Goal: Task Accomplishment & Management: Complete application form

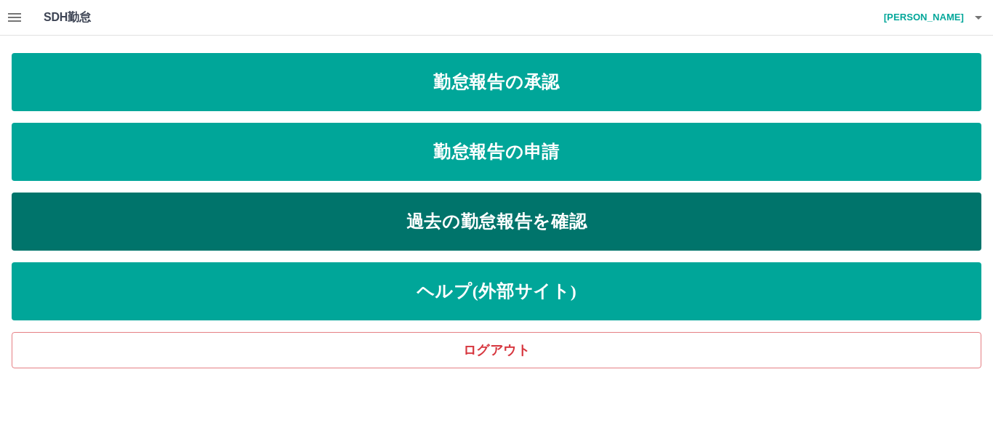
click at [571, 219] on link "過去の勤怠報告を確認" at bounding box center [497, 222] width 970 height 58
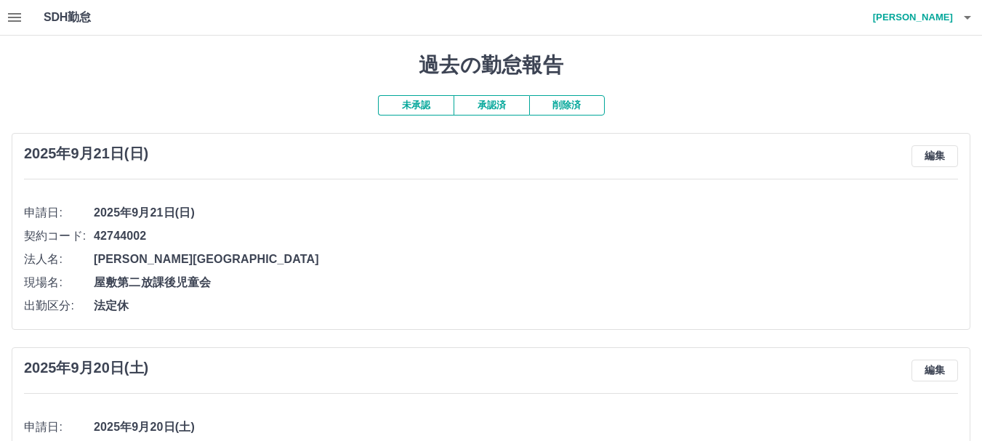
click at [499, 103] on button "承認済" at bounding box center [492, 105] width 76 height 20
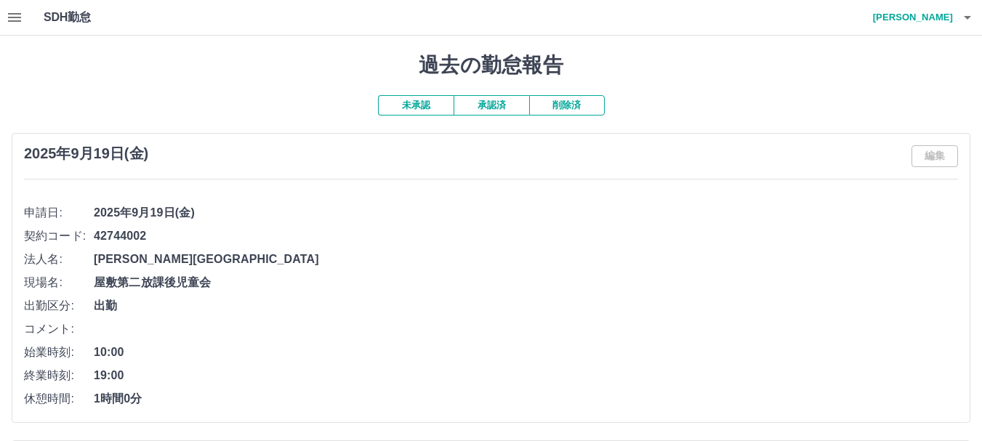
click at [443, 112] on button "未承認" at bounding box center [416, 105] width 76 height 20
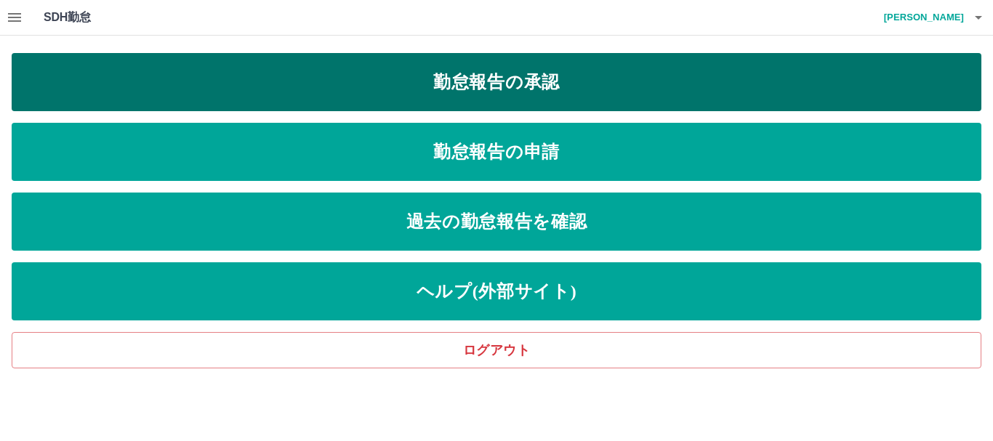
click at [530, 90] on link "勤怠報告の承認" at bounding box center [497, 82] width 970 height 58
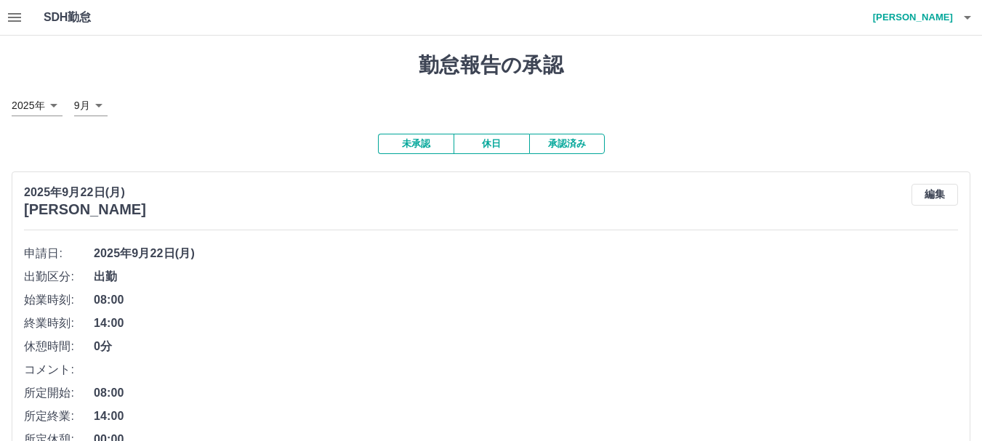
click at [18, 17] on icon "button" at bounding box center [14, 17] width 13 height 9
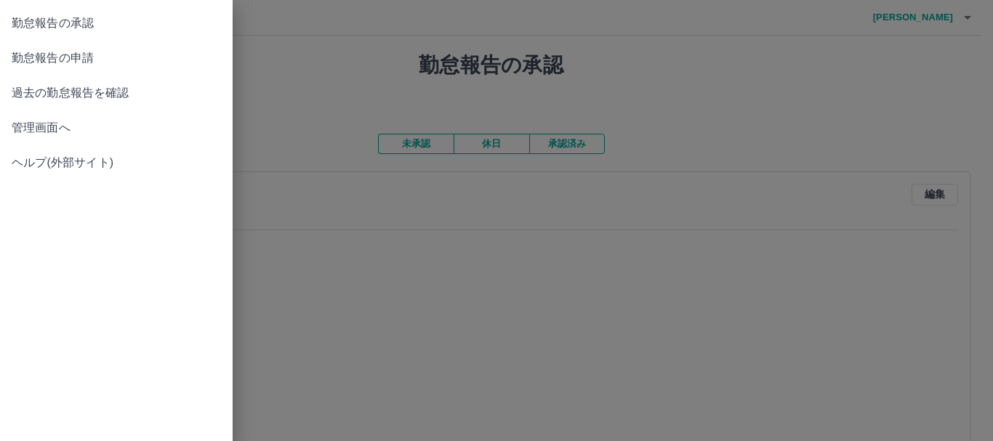
click at [76, 57] on span "勤怠報告の申請" at bounding box center [116, 57] width 209 height 17
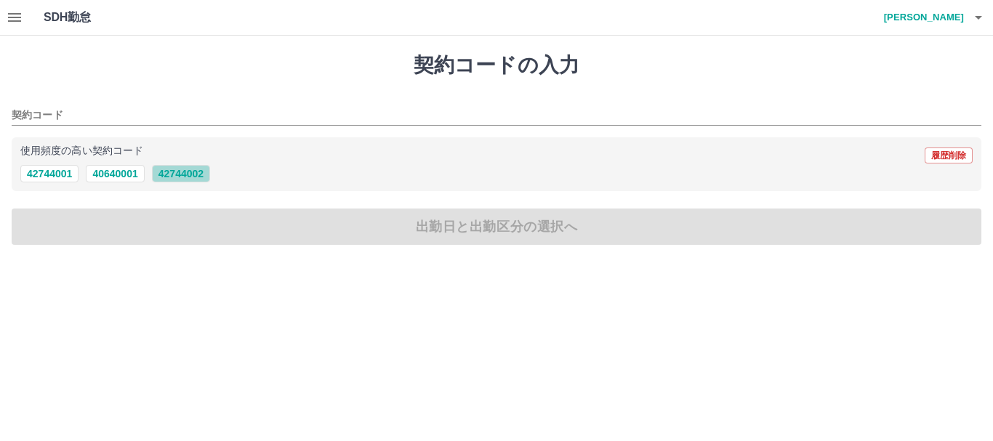
click at [208, 175] on button "42744002" at bounding box center [181, 173] width 58 height 17
type input "********"
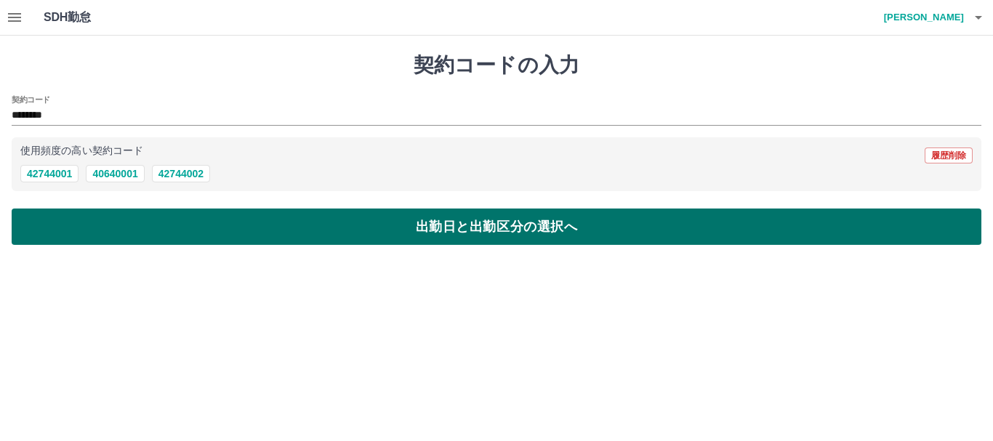
click at [209, 236] on button "出勤日と出勤区分の選択へ" at bounding box center [497, 227] width 970 height 36
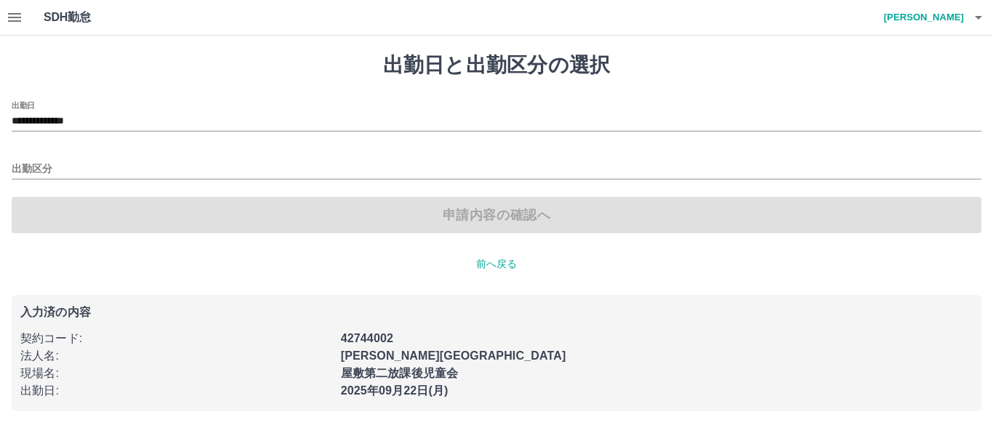
click at [156, 233] on div "申請内容の確認へ" at bounding box center [497, 215] width 970 height 36
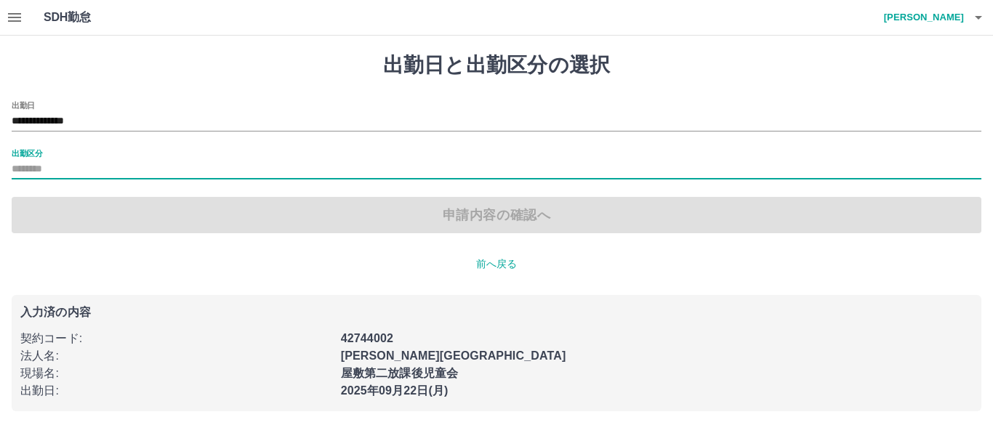
click at [134, 161] on input "出勤区分" at bounding box center [497, 170] width 970 height 18
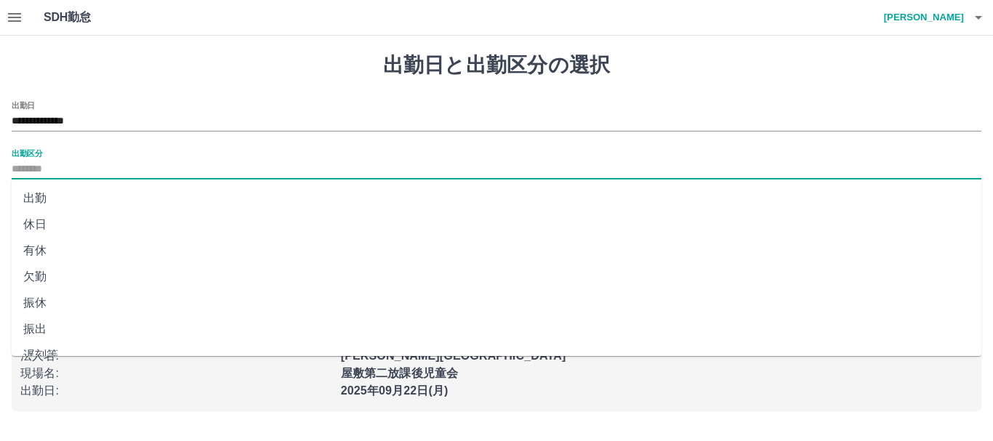
click at [57, 201] on li "出勤" at bounding box center [497, 198] width 970 height 26
type input "**"
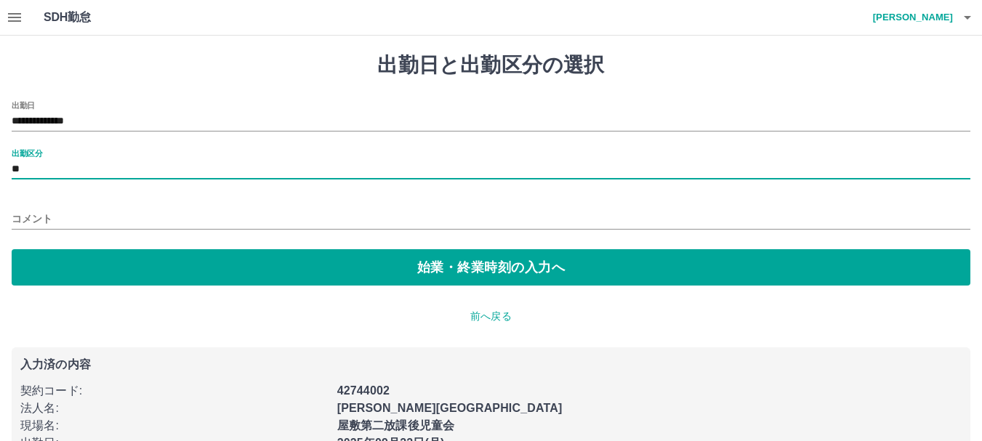
click at [75, 243] on div "**********" at bounding box center [491, 193] width 959 height 185
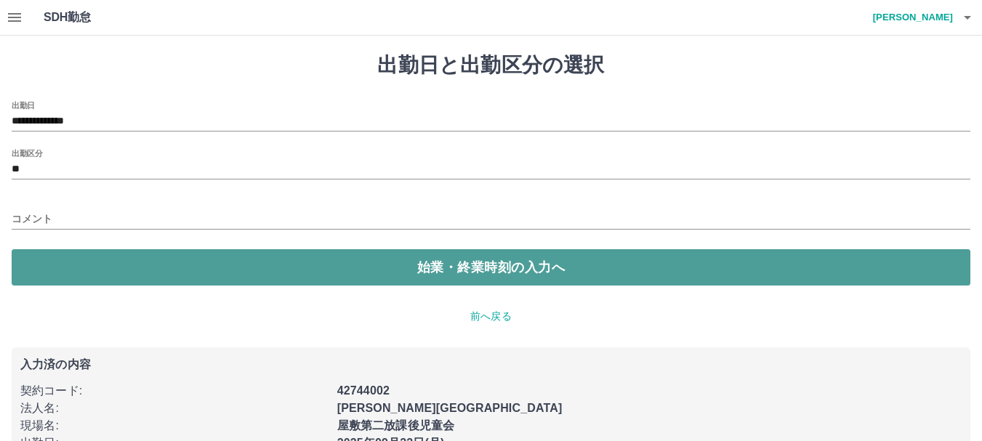
click at [82, 263] on button "始業・終業時刻の入力へ" at bounding box center [491, 267] width 959 height 36
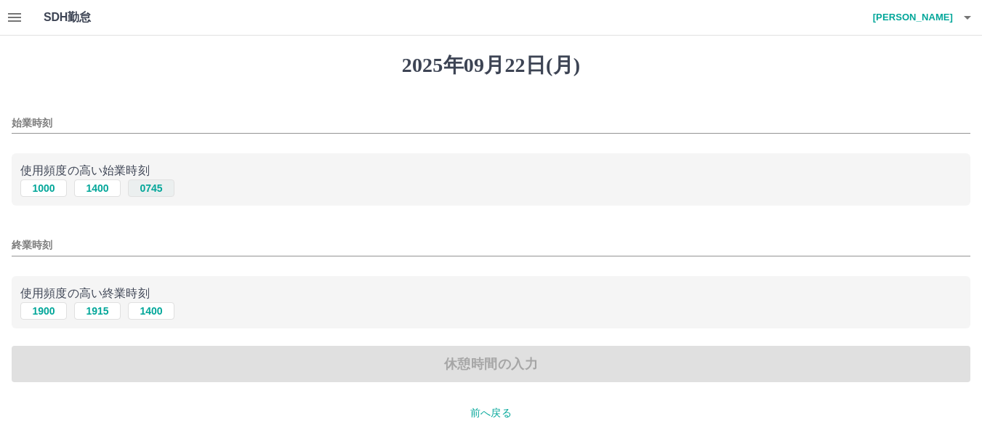
click at [172, 190] on button "0745" at bounding box center [151, 188] width 47 height 17
type input "****"
click at [129, 236] on input "終業時刻" at bounding box center [491, 245] width 959 height 21
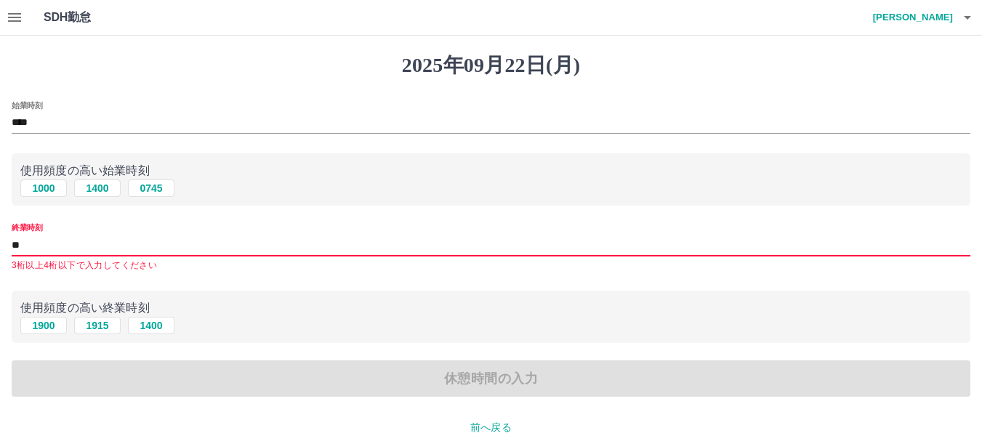
type input "*"
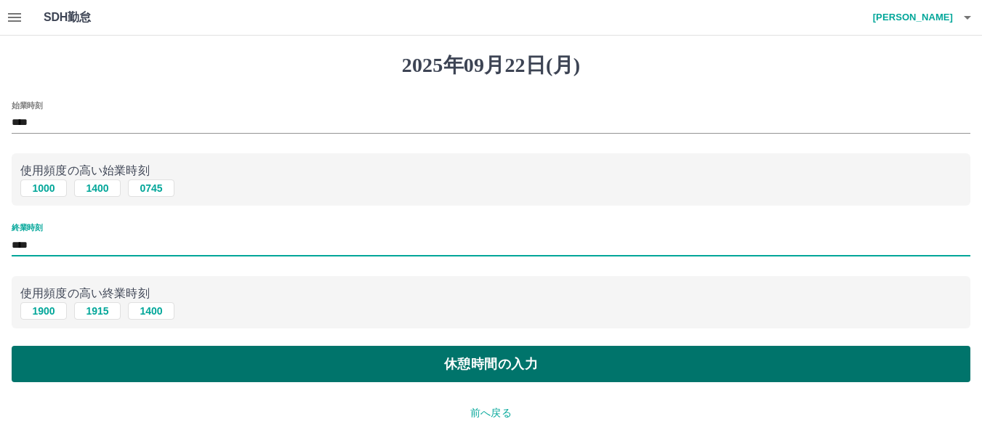
type input "****"
click at [302, 368] on button "休憩時間の入力" at bounding box center [491, 364] width 959 height 36
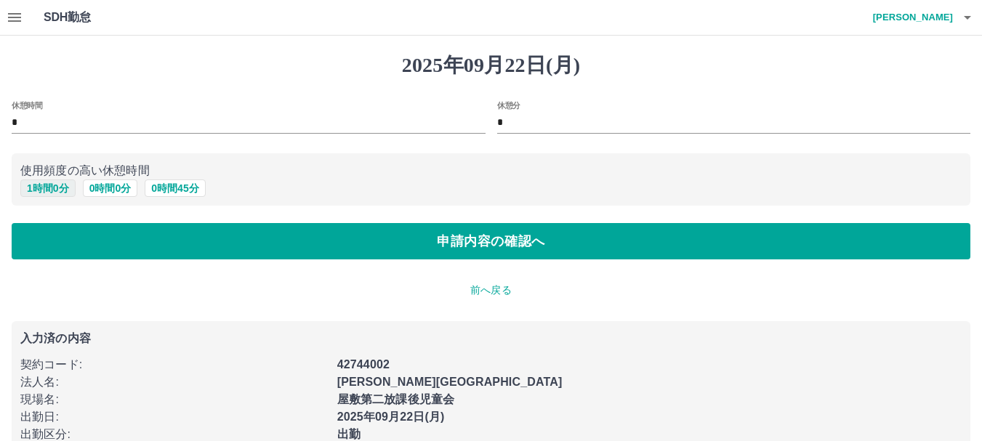
click at [61, 184] on button "1 時間 0 分" at bounding box center [47, 188] width 55 height 17
type input "*"
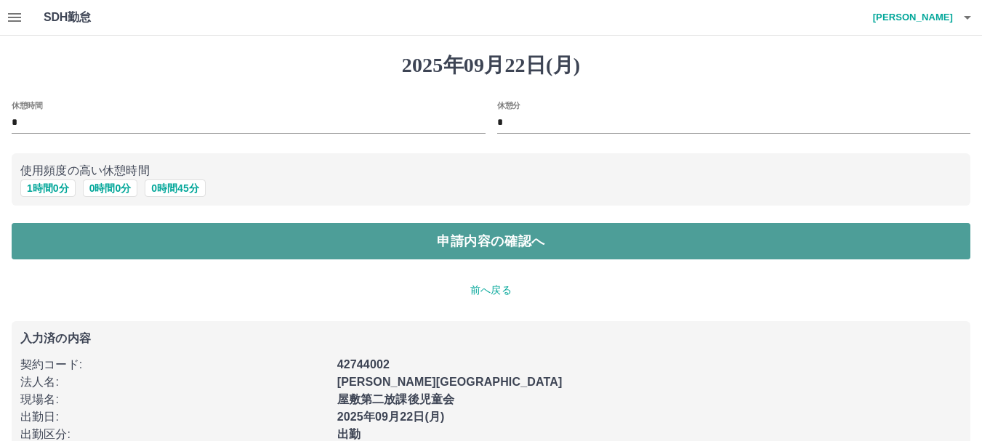
click at [93, 239] on button "申請内容の確認へ" at bounding box center [491, 241] width 959 height 36
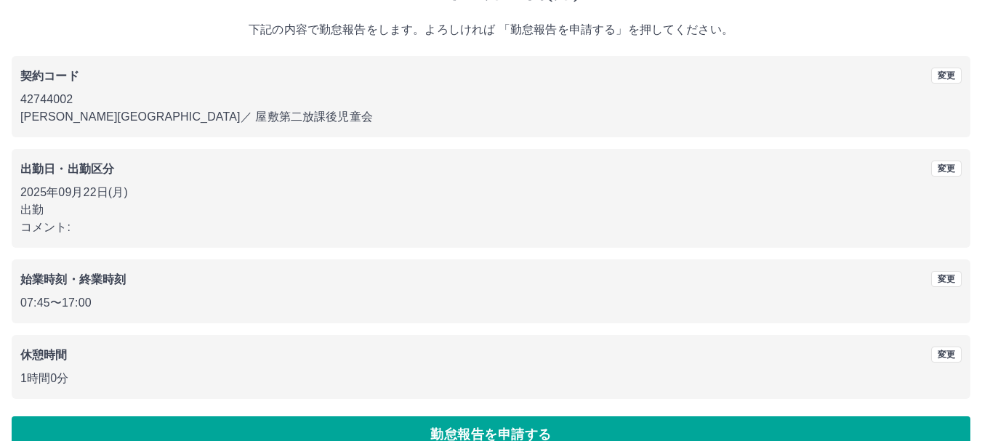
scroll to position [103, 0]
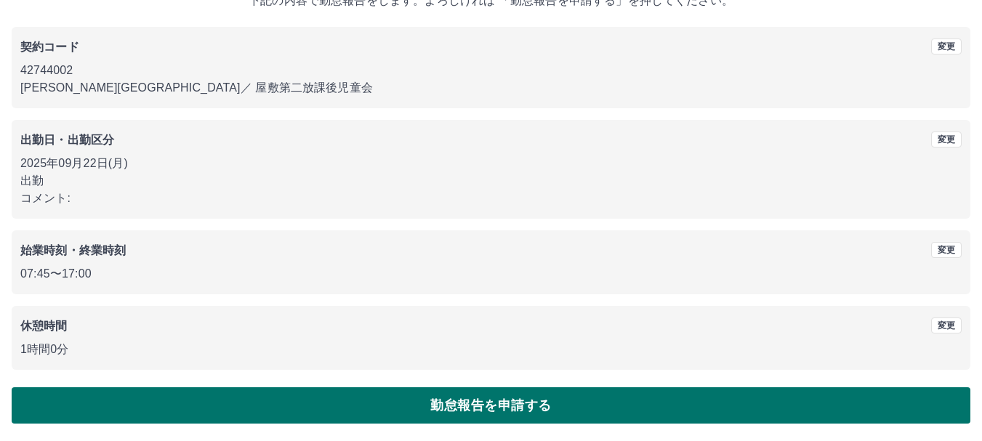
click at [550, 403] on button "勤怠報告を申請する" at bounding box center [491, 405] width 959 height 36
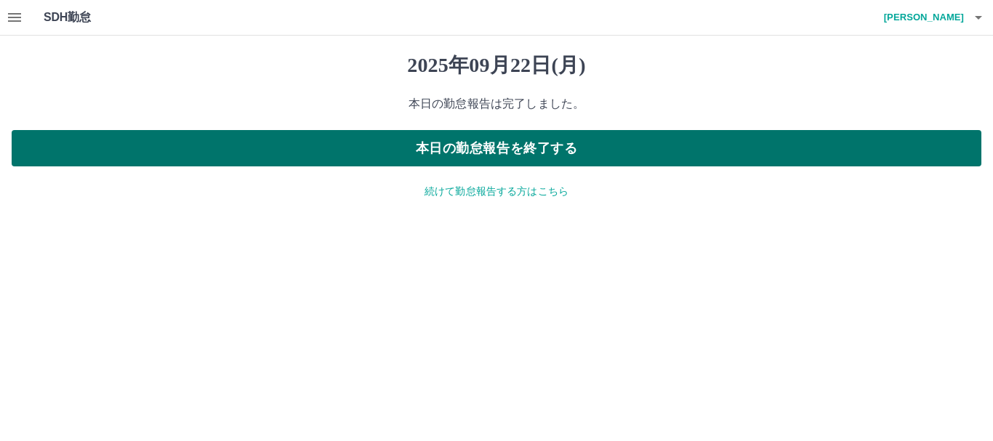
click at [595, 137] on button "本日の勤怠報告を終了する" at bounding box center [497, 148] width 970 height 36
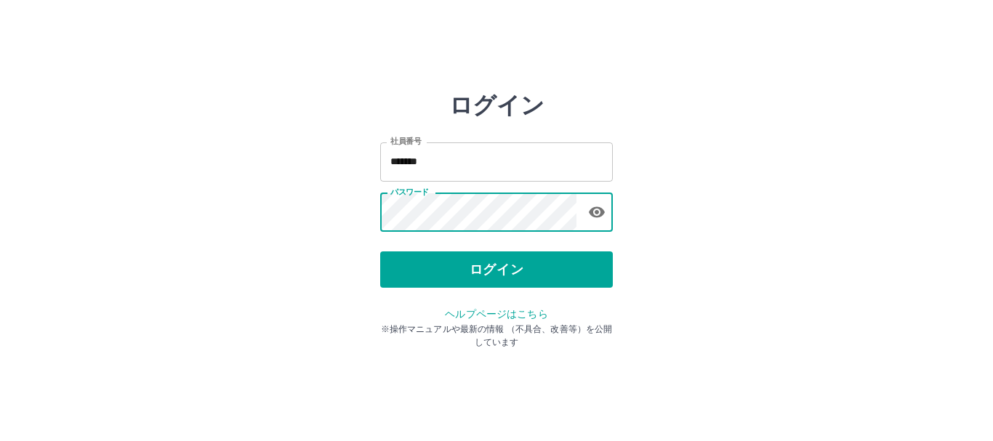
drag, startPoint x: 500, startPoint y: 265, endPoint x: 491, endPoint y: 265, distance: 8.7
click at [499, 265] on button "ログイン" at bounding box center [496, 269] width 233 height 36
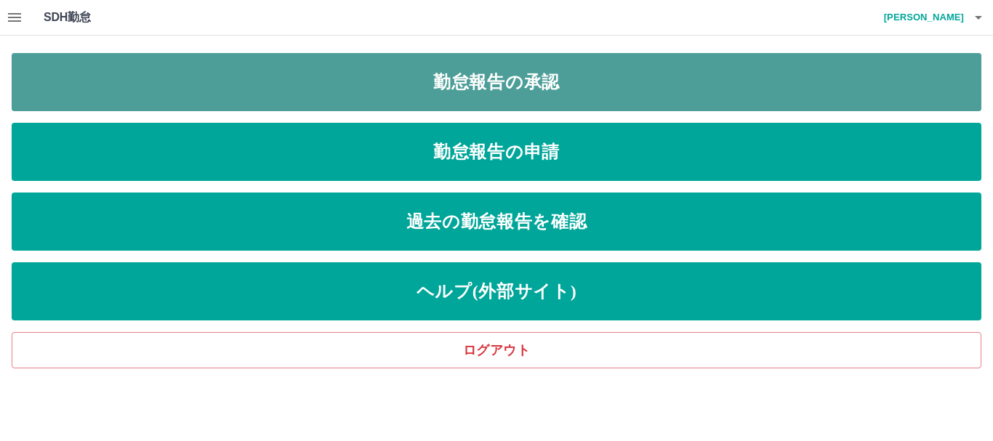
click at [506, 76] on link "勤怠報告の承認" at bounding box center [497, 82] width 970 height 58
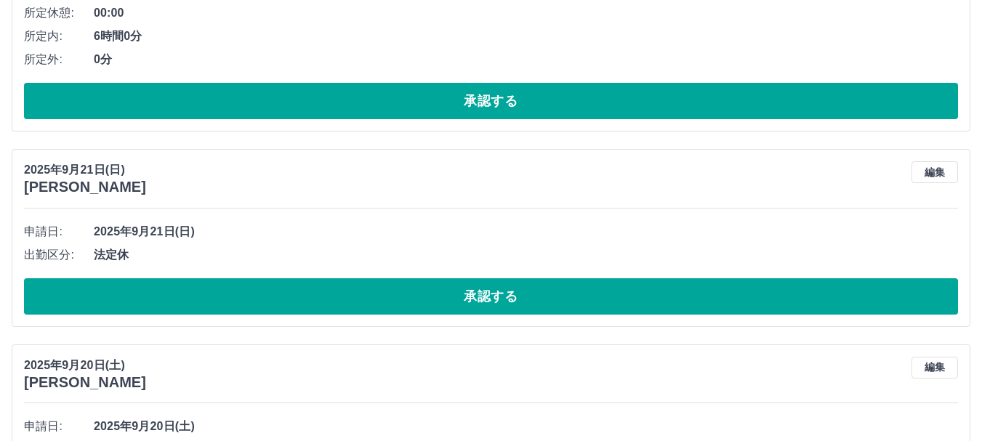
scroll to position [872, 0]
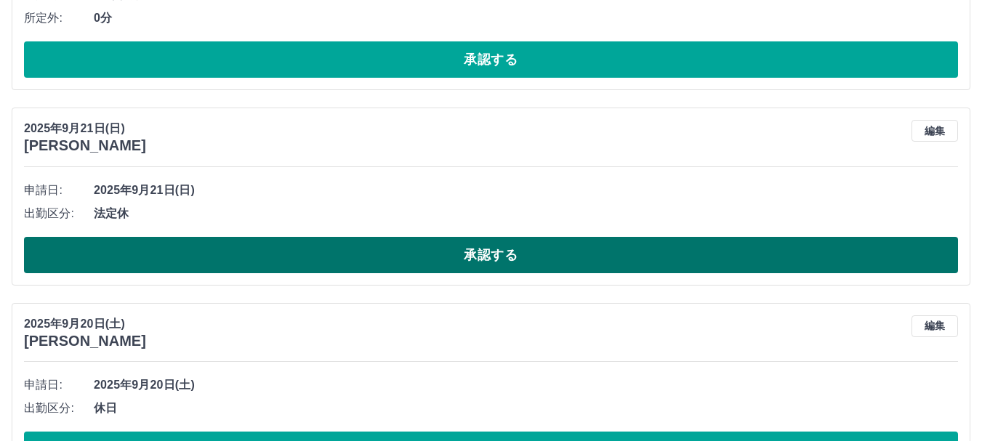
click at [249, 243] on button "承認する" at bounding box center [491, 255] width 934 height 36
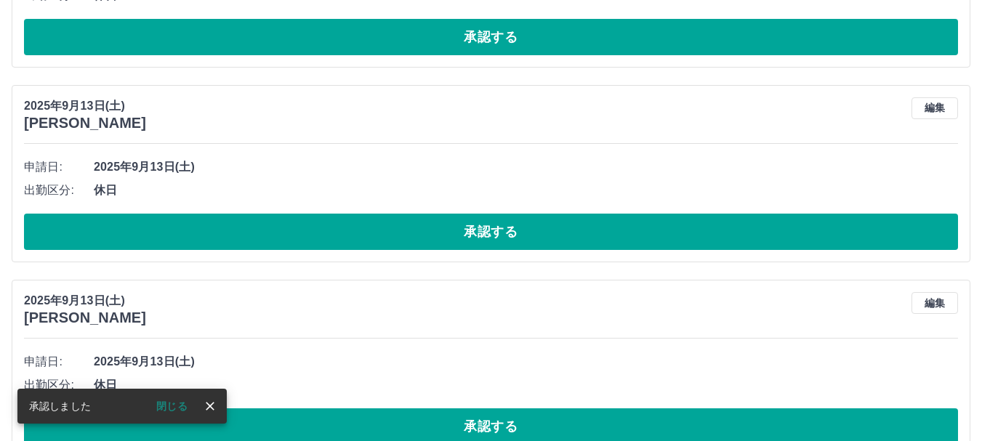
scroll to position [895, 0]
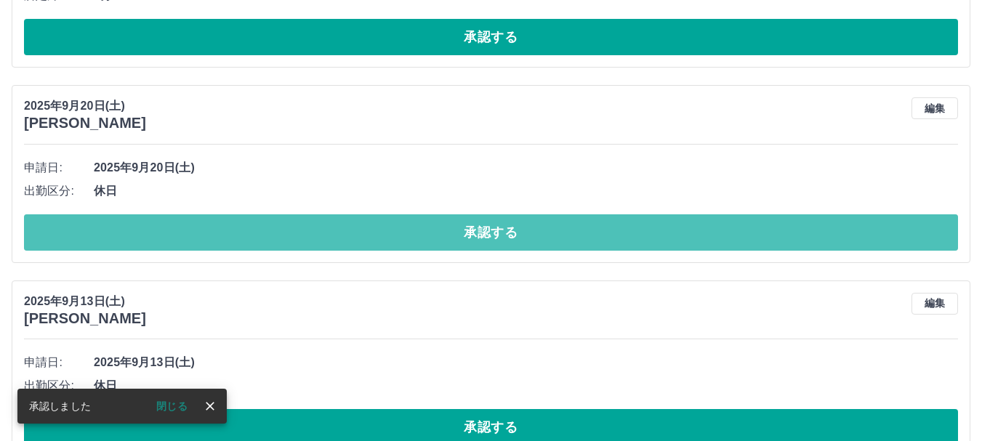
click at [255, 230] on button "承認する" at bounding box center [491, 232] width 934 height 36
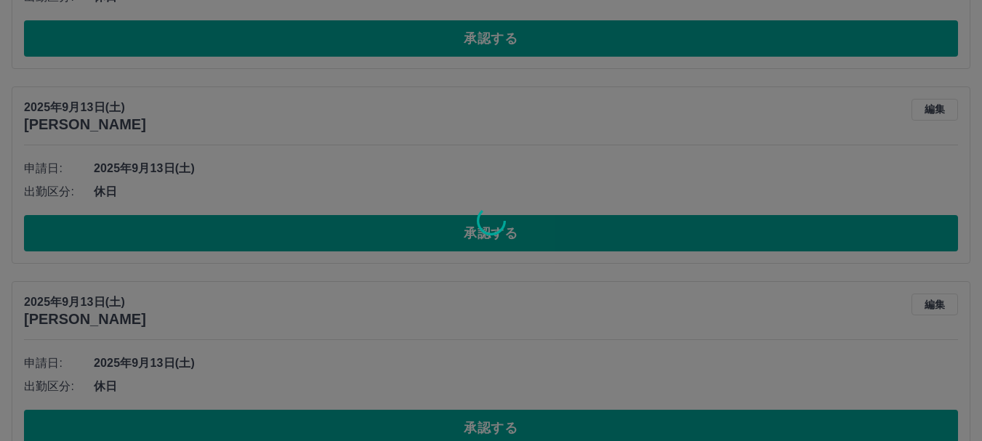
scroll to position [1113, 0]
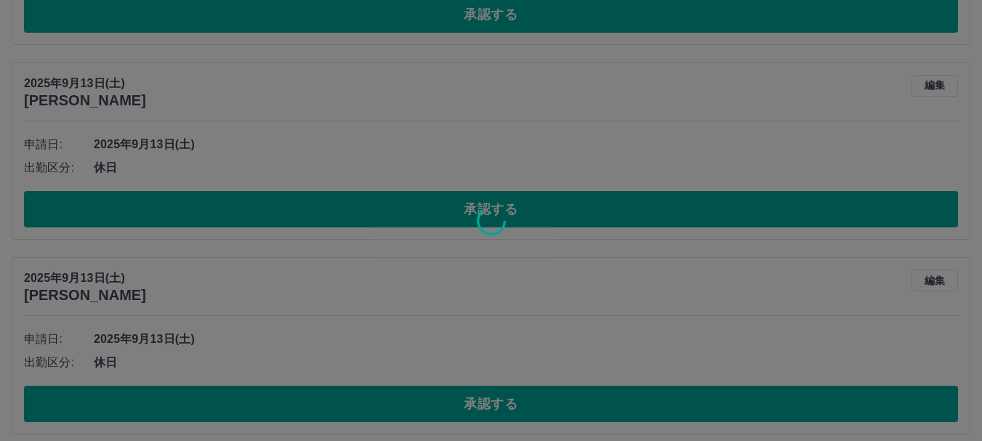
click at [259, 212] on div at bounding box center [491, 220] width 982 height 441
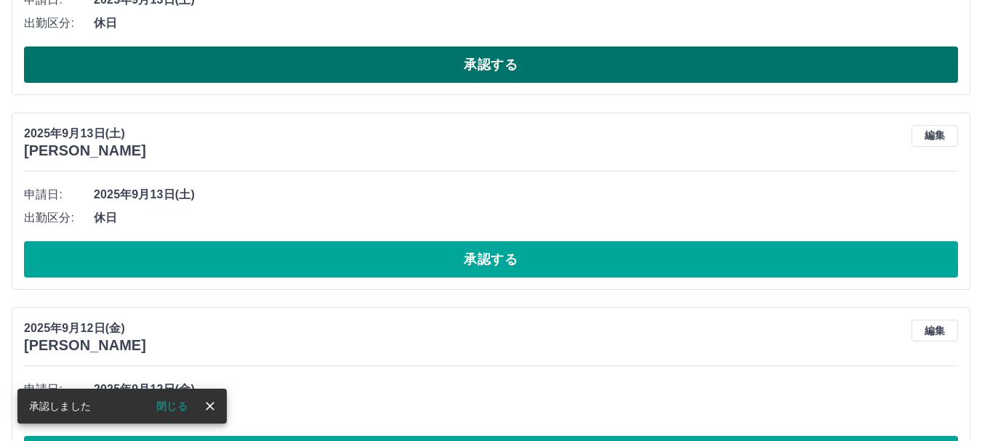
scroll to position [1125, 0]
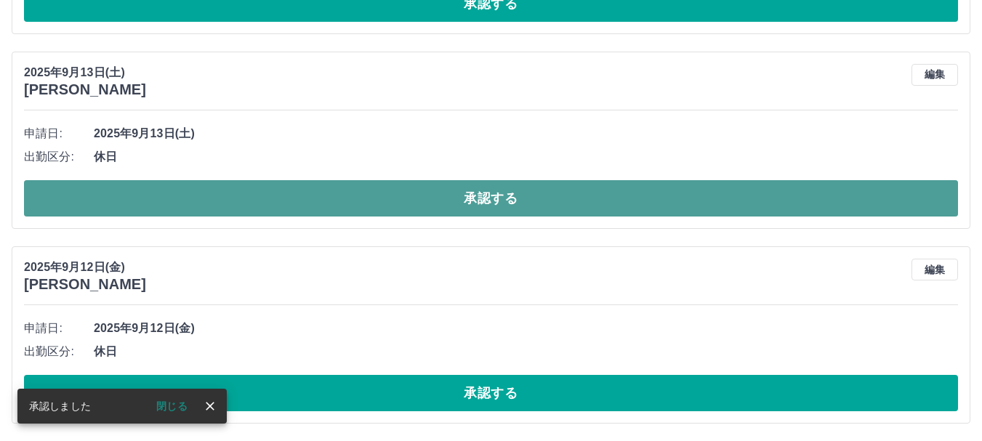
click at [263, 199] on button "承認する" at bounding box center [491, 198] width 934 height 36
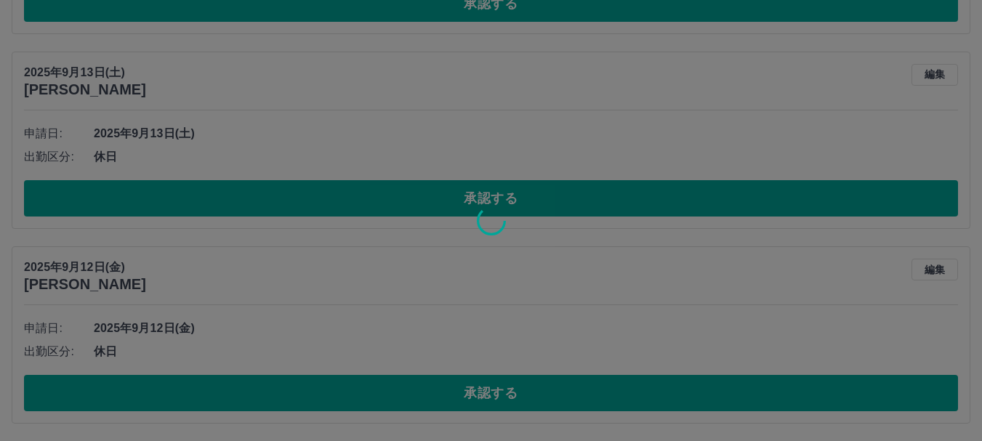
scroll to position [930, 0]
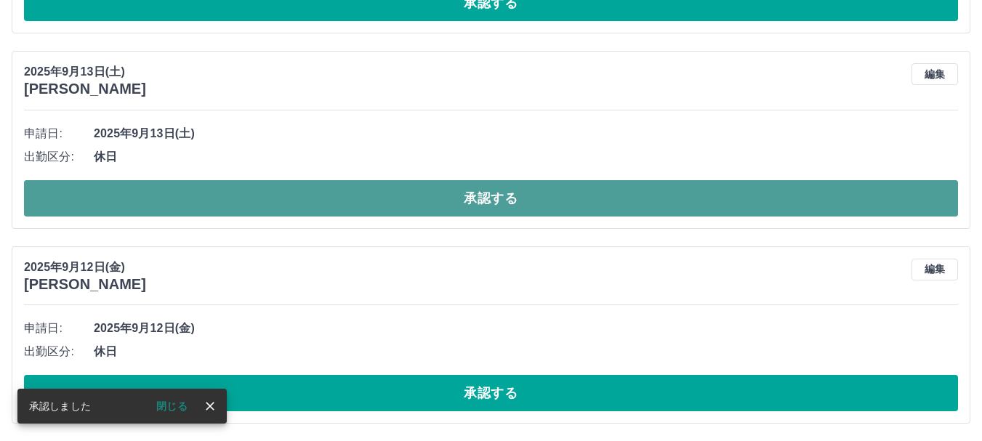
click at [276, 201] on button "承認する" at bounding box center [491, 198] width 934 height 36
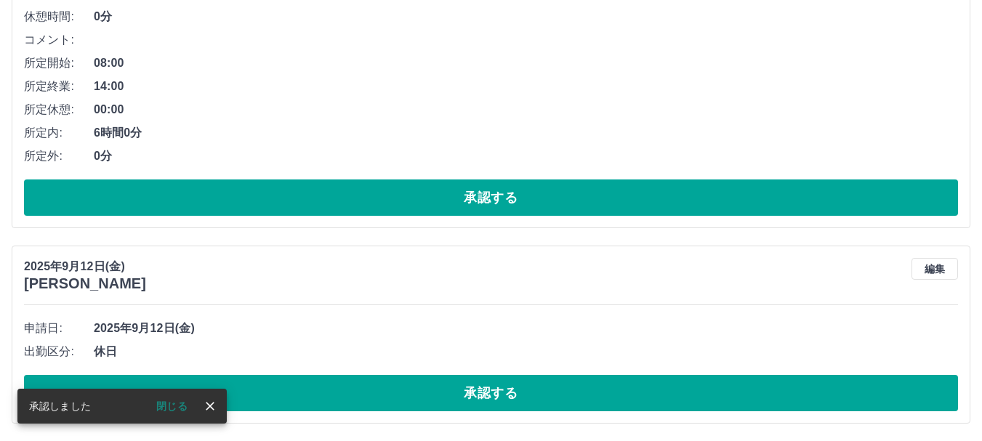
scroll to position [736, 0]
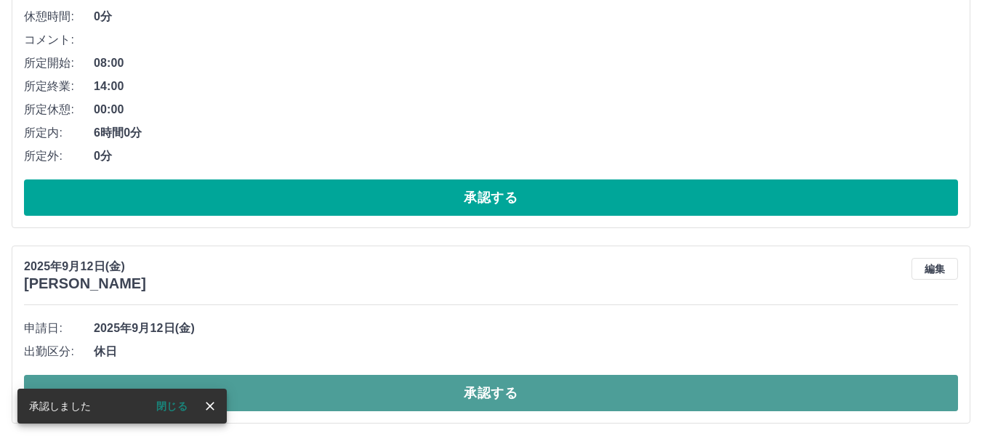
click at [323, 391] on button "承認する" at bounding box center [491, 393] width 934 height 36
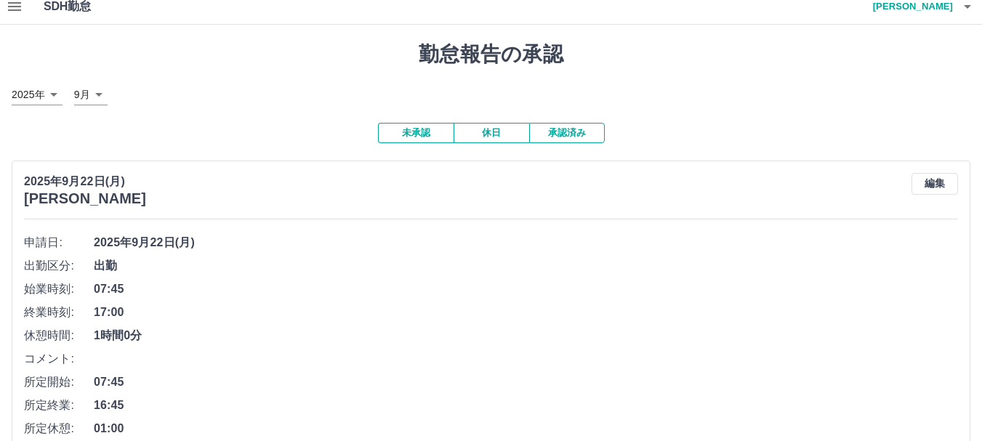
scroll to position [0, 0]
